Goal: Entertainment & Leisure: Consume media (video, audio)

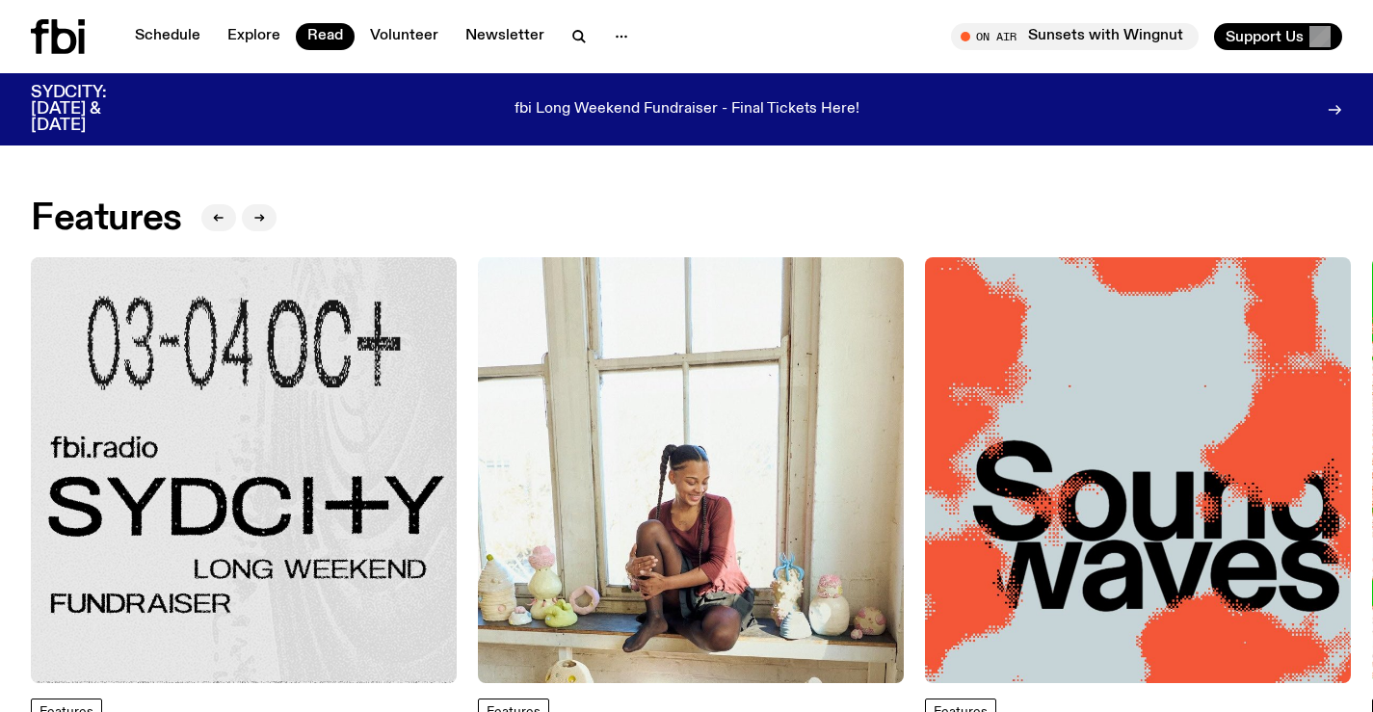
click at [32, 38] on icon at bounding box center [58, 36] width 54 height 35
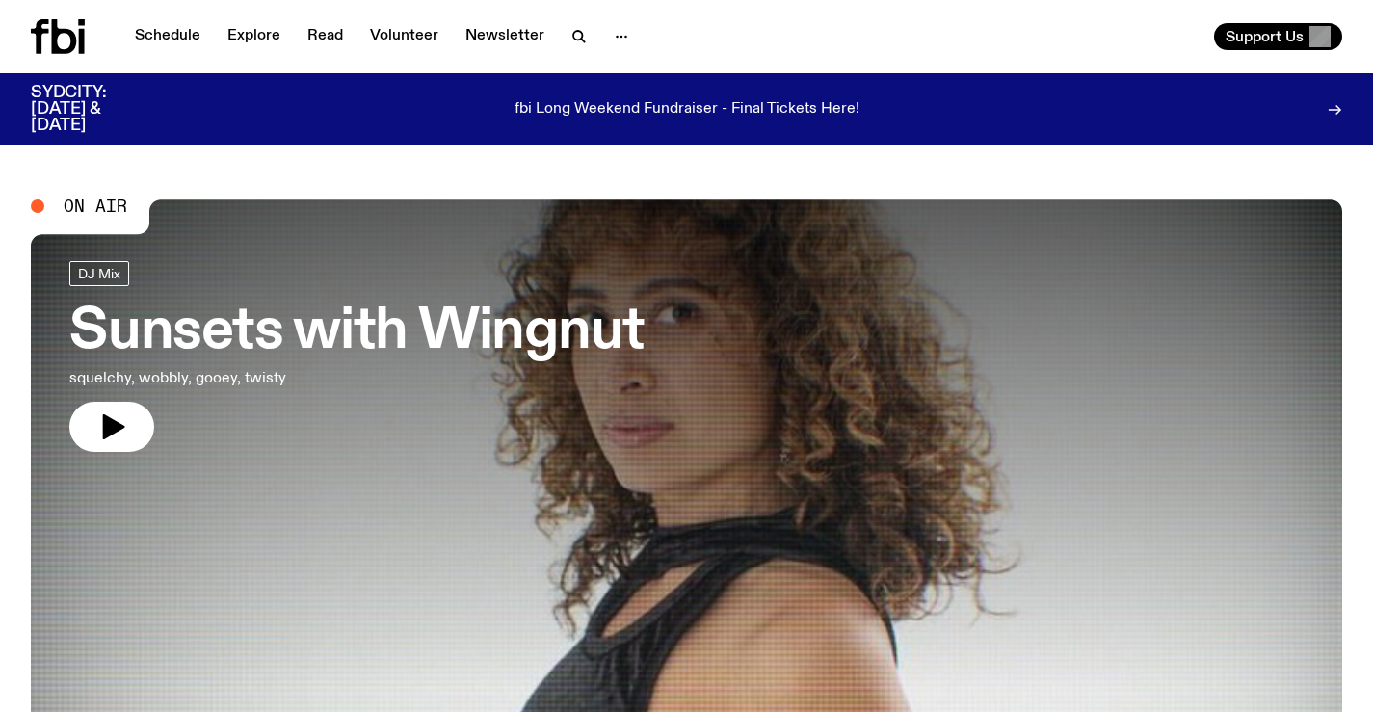
click at [568, 331] on h3 "Sunsets with Wingnut" at bounding box center [356, 333] width 575 height 54
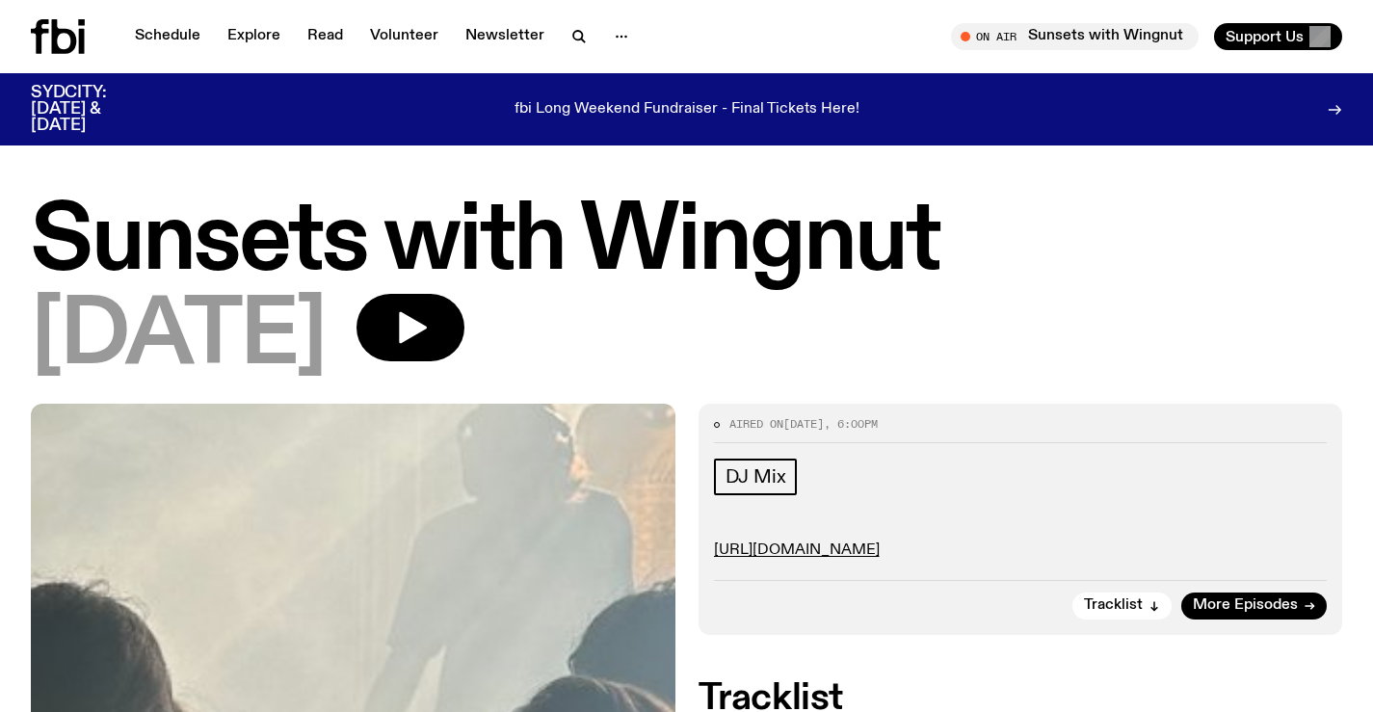
click at [57, 40] on icon at bounding box center [64, 36] width 25 height 35
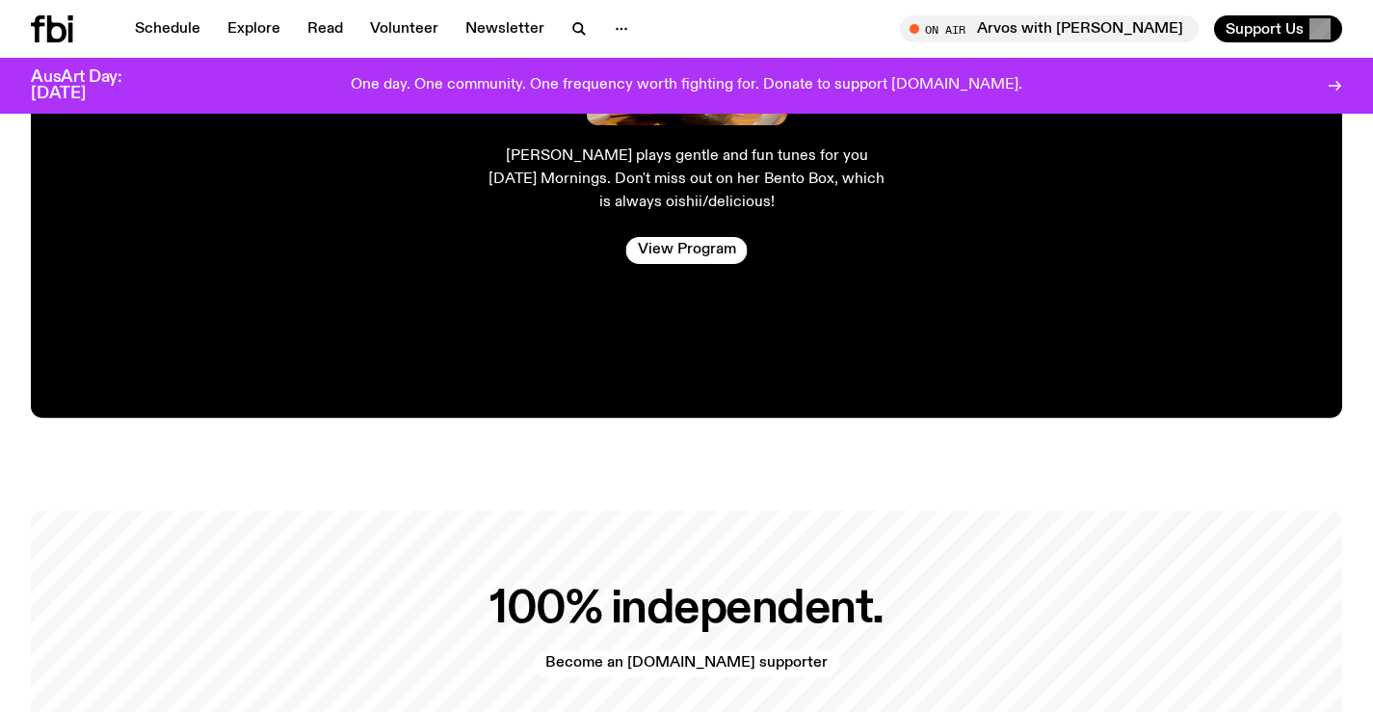
scroll to position [3748, 0]
